Goal: Navigation & Orientation: Find specific page/section

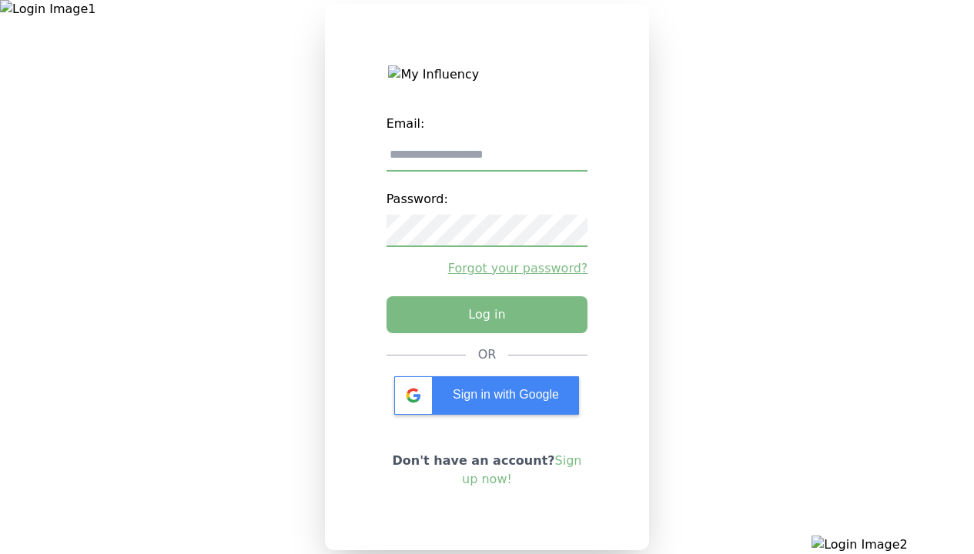
click at [487, 161] on input "email" at bounding box center [487, 155] width 202 height 32
type input "**********"
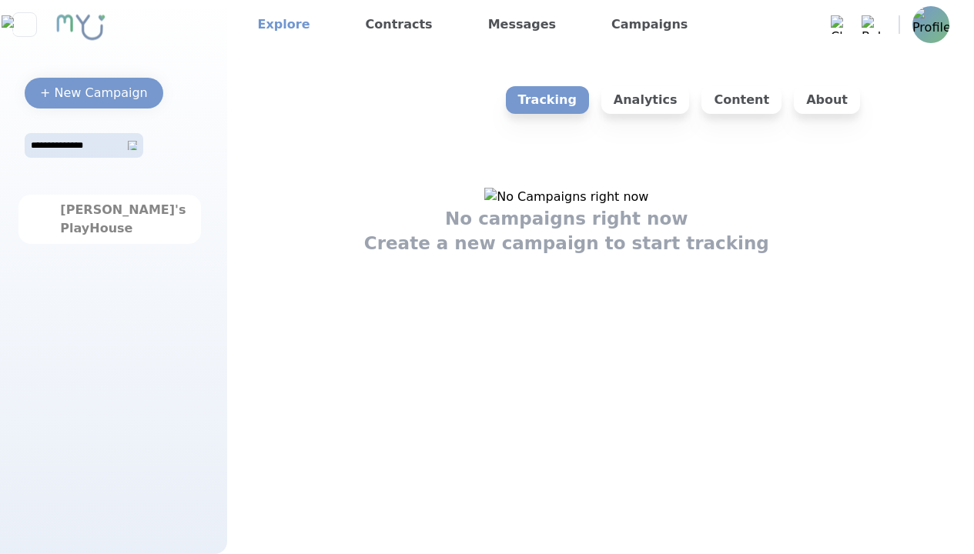
click at [279, 25] on link "Explore" at bounding box center [284, 24] width 65 height 25
